Goal: Task Accomplishment & Management: Manage account settings

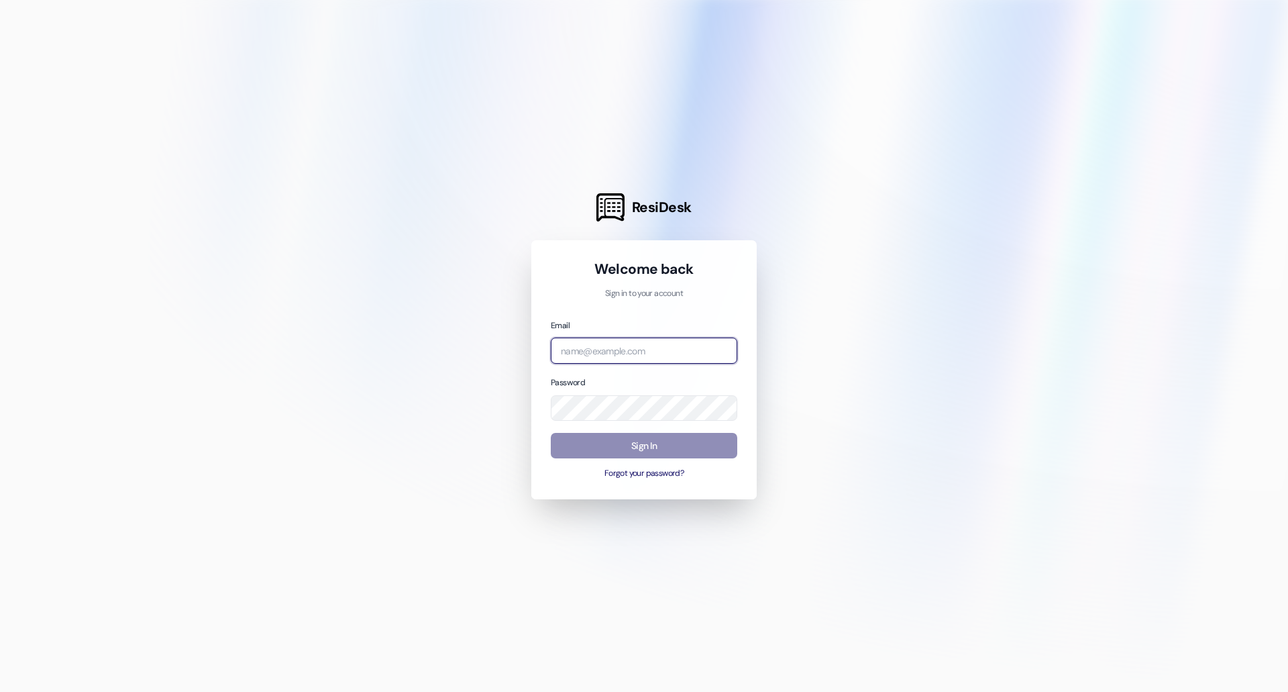
type input "[PERSON_NAME][EMAIL_ADDRESS][PERSON_NAME][DOMAIN_NAME]"
click at [629, 449] on button "Sign In" at bounding box center [644, 446] width 186 height 26
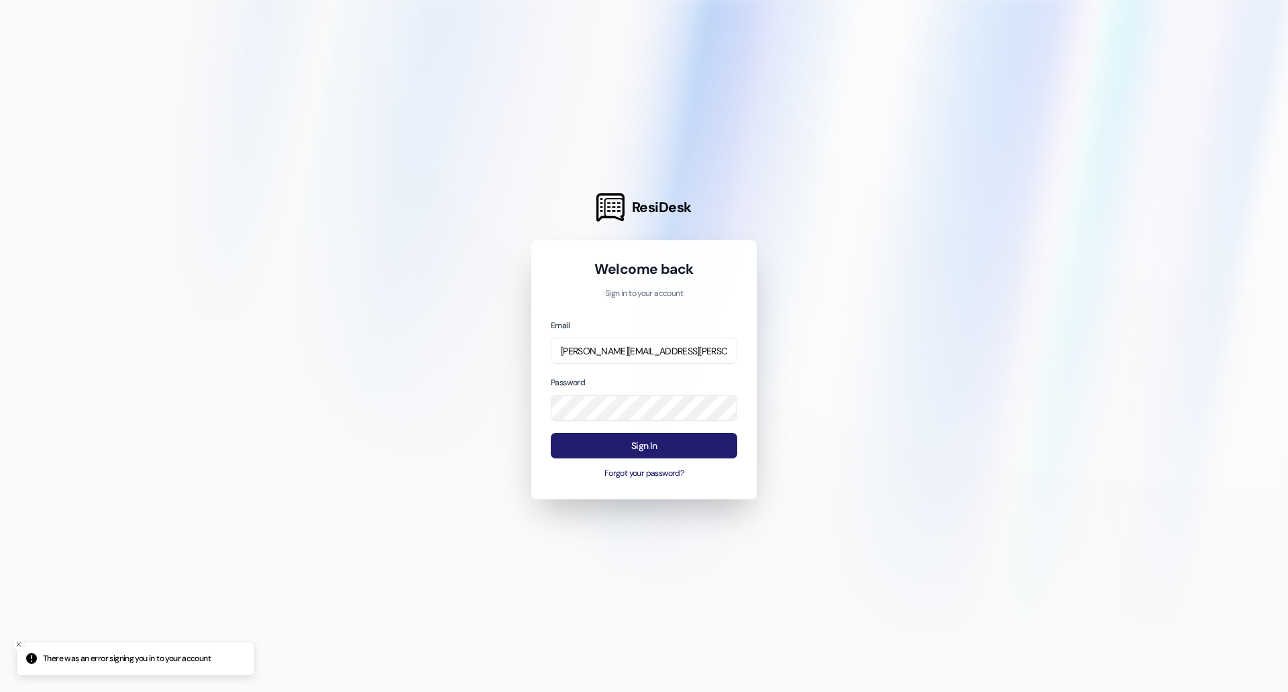
click at [629, 449] on button "Sign In" at bounding box center [644, 446] width 186 height 26
click at [607, 425] on div "Email [PERSON_NAME][EMAIL_ADDRESS][PERSON_NAME][DOMAIN_NAME] Password Sign In F…" at bounding box center [644, 399] width 186 height 162
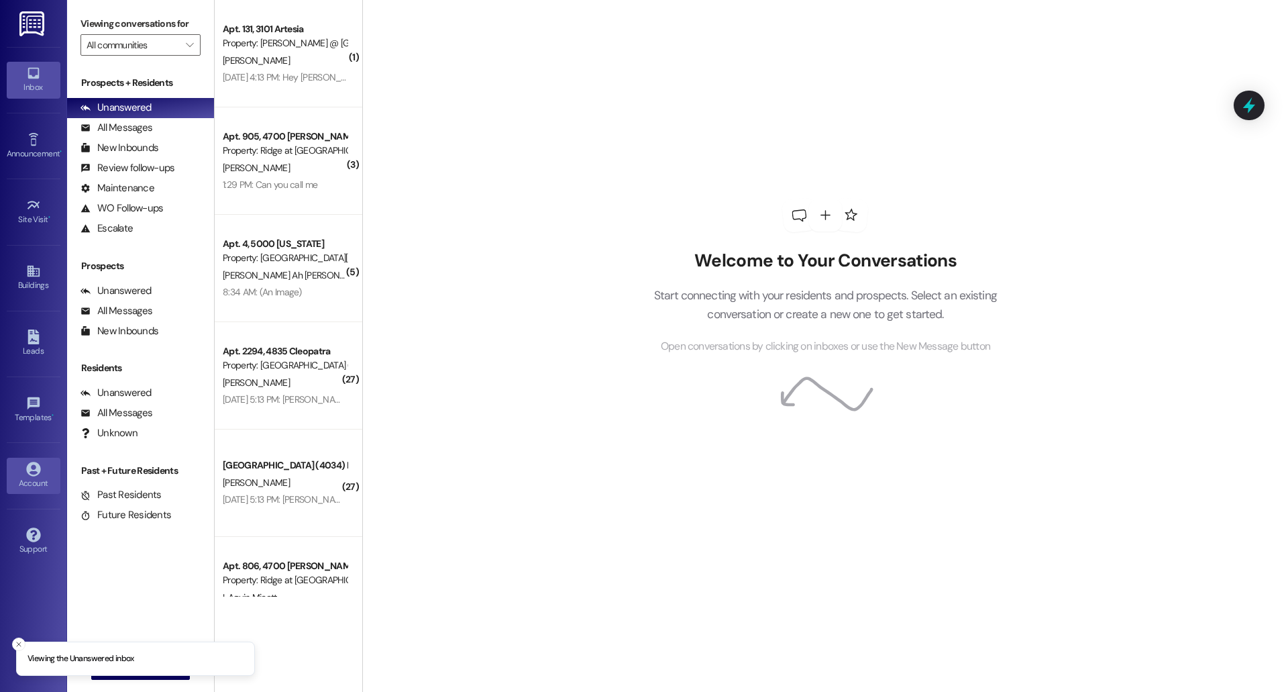
click at [30, 481] on div "Account" at bounding box center [33, 482] width 67 height 13
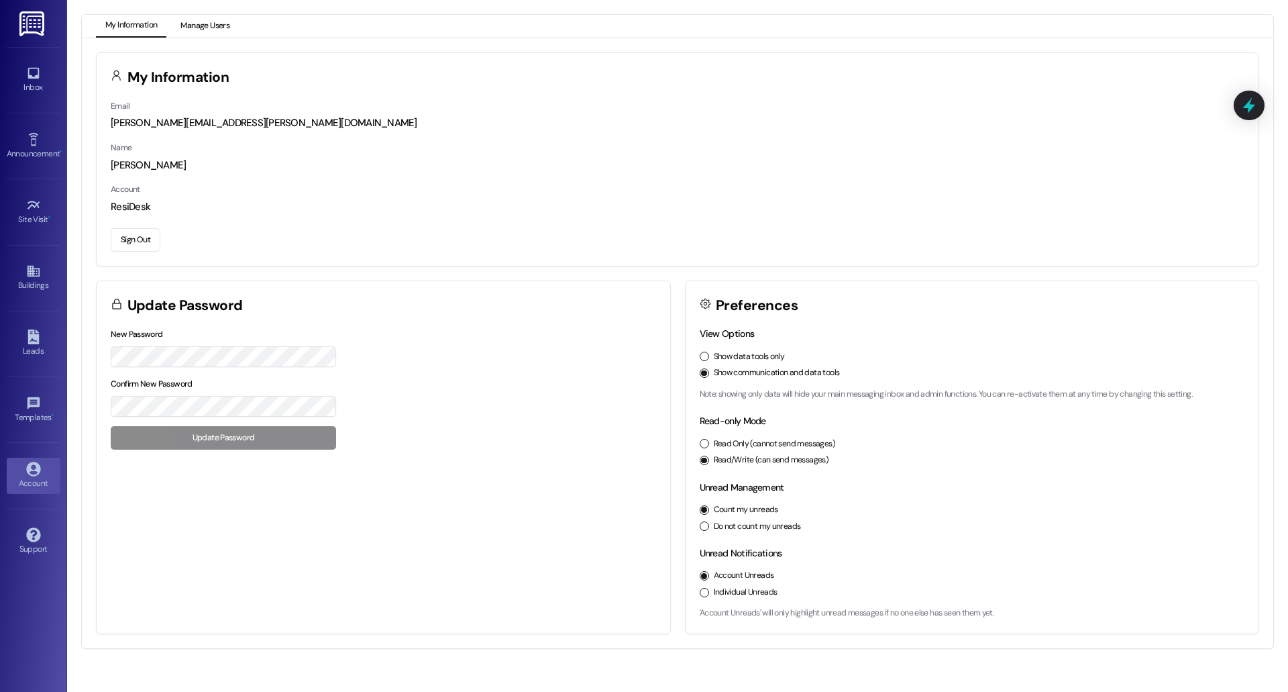
click at [206, 22] on button "Manage Users" at bounding box center [205, 26] width 68 height 23
